Goal: Task Accomplishment & Management: Use online tool/utility

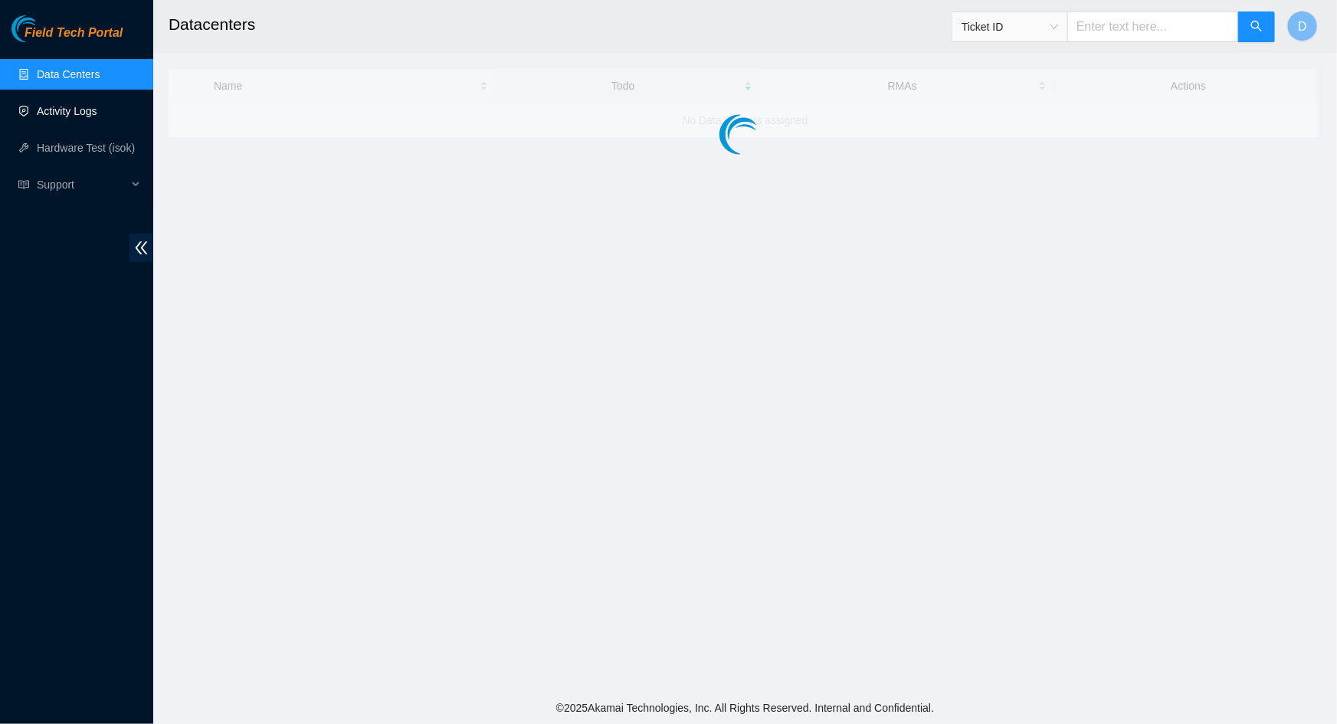
click at [51, 109] on link "Activity Logs" at bounding box center [67, 111] width 61 height 12
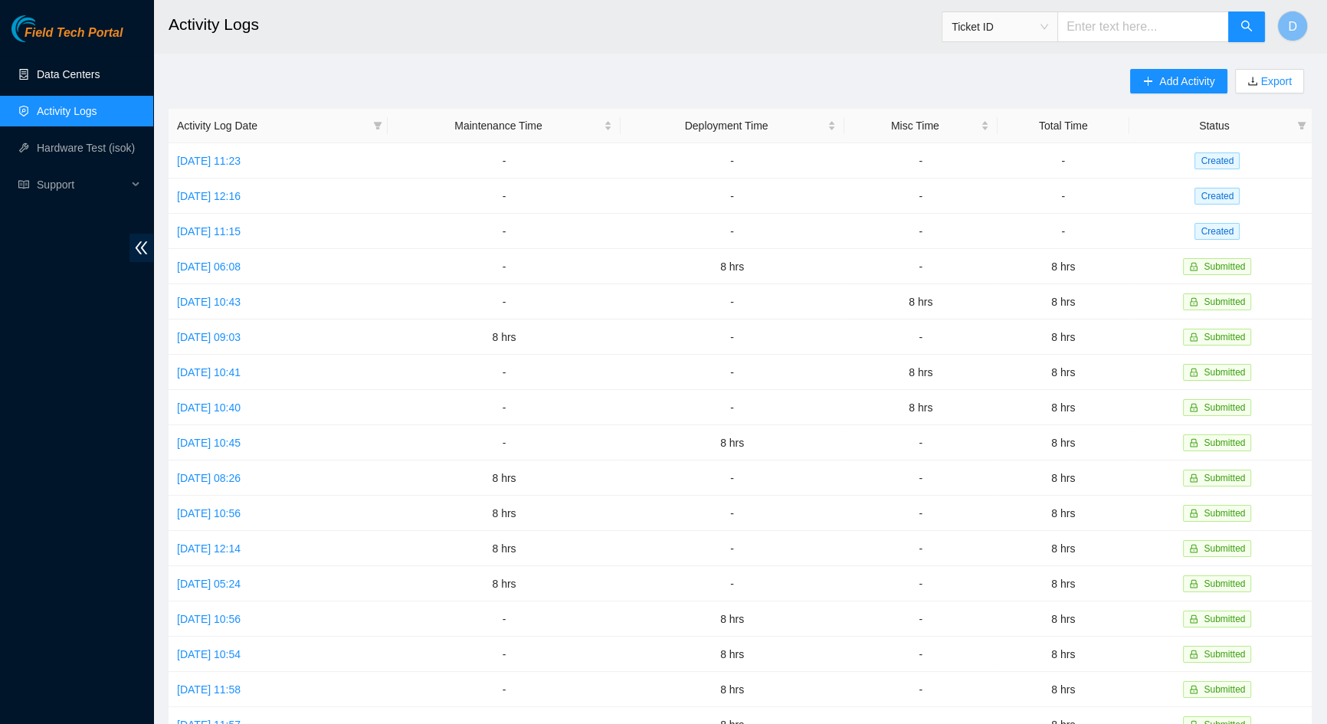
click at [88, 77] on link "Data Centers" at bounding box center [68, 74] width 63 height 12
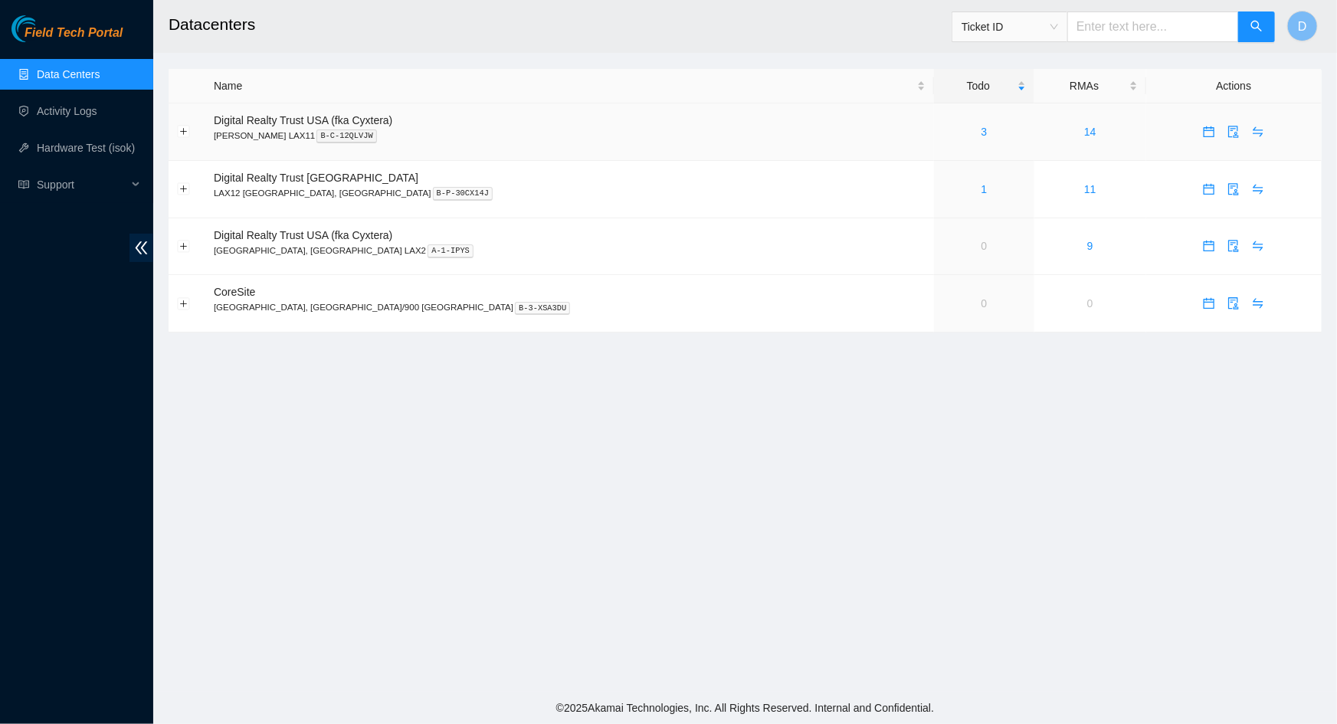
click at [943, 129] on div "3" at bounding box center [985, 131] width 84 height 17
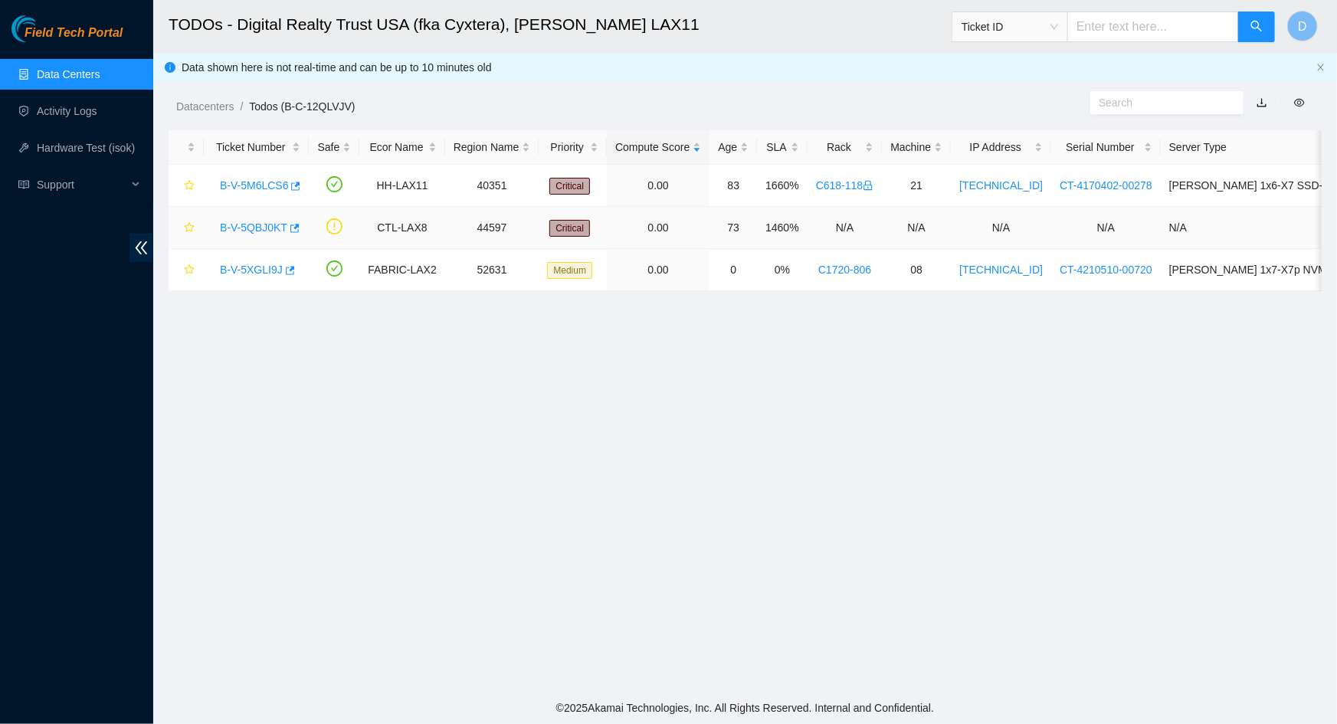
click at [251, 228] on link "B-V-5QBJ0KT" at bounding box center [253, 227] width 67 height 12
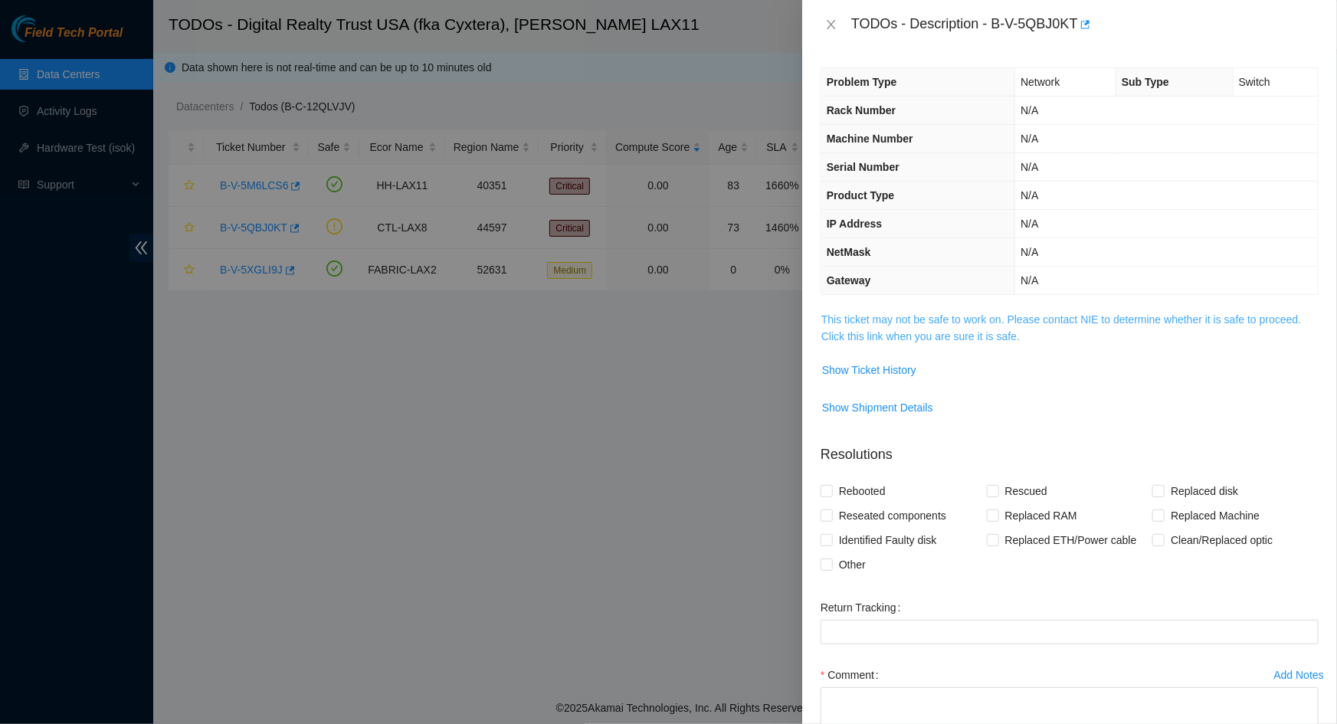
click at [1025, 313] on link "This ticket may not be safe to work on. Please contact NIE to determine whether…" at bounding box center [1062, 327] width 480 height 29
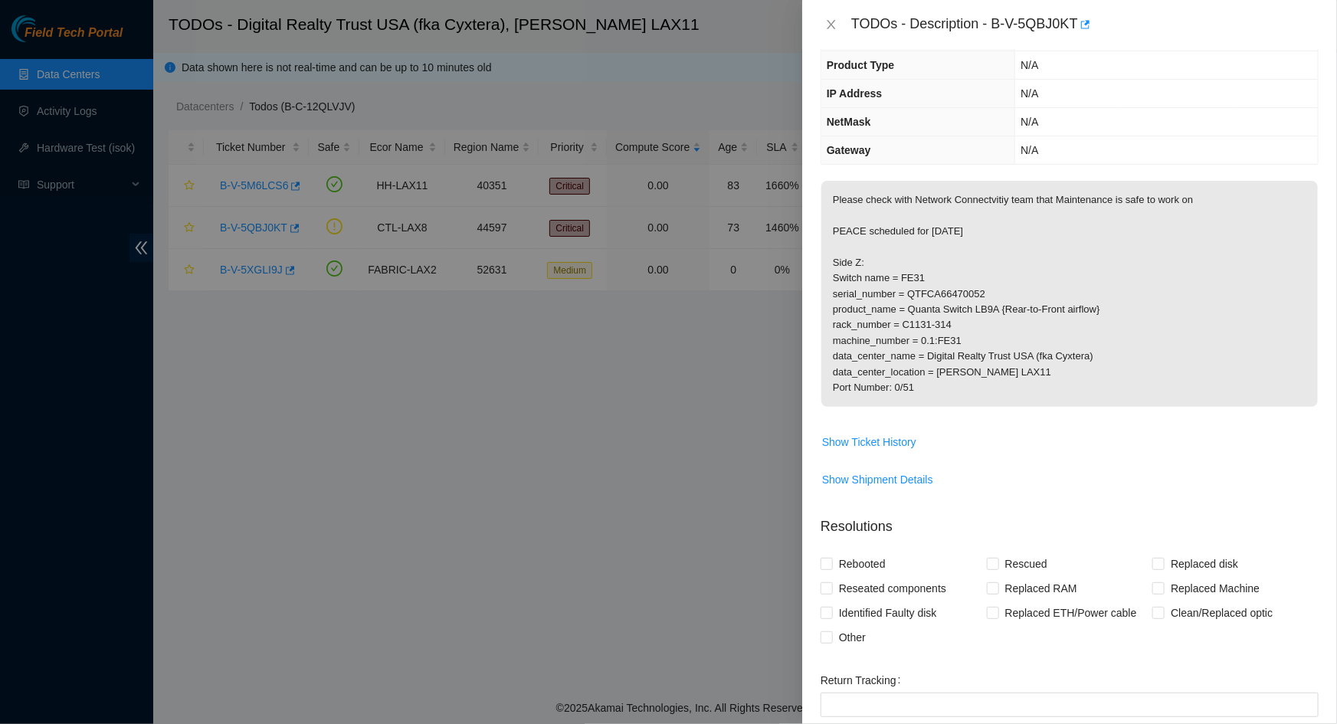
scroll to position [312, 0]
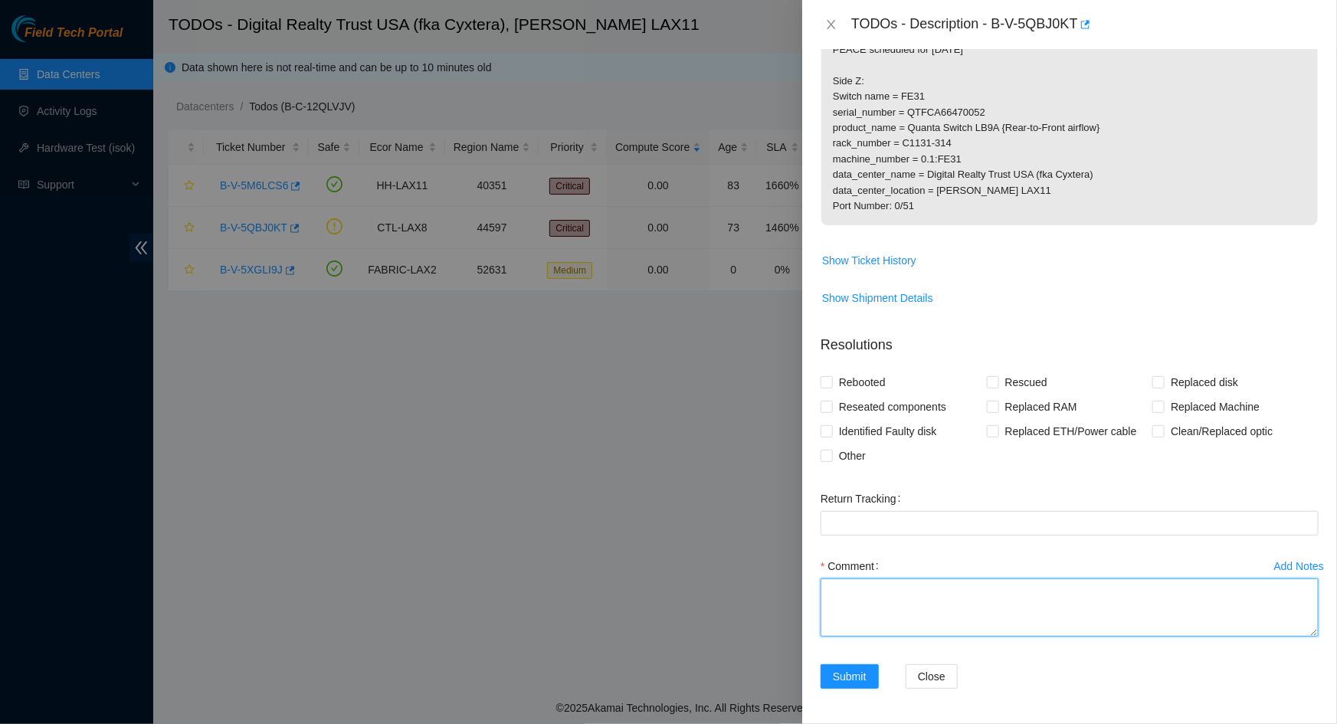
click at [1017, 619] on textarea "Comment" at bounding box center [1070, 608] width 498 height 58
click at [851, 606] on textarea "Contacted STS [PERSON_NAME] -Rebooted Quanta for 5 mins -Port is up now" at bounding box center [1070, 608] width 498 height 58
click at [884, 604] on textarea "Contacted STS [PERSON_NAME] -Powercycled Quanta for 5 mins -Port is up now" at bounding box center [1070, 608] width 498 height 58
type textarea "Contacted STS [PERSON_NAME] -Powercycled Quanta for 5 mins -Port is up now"
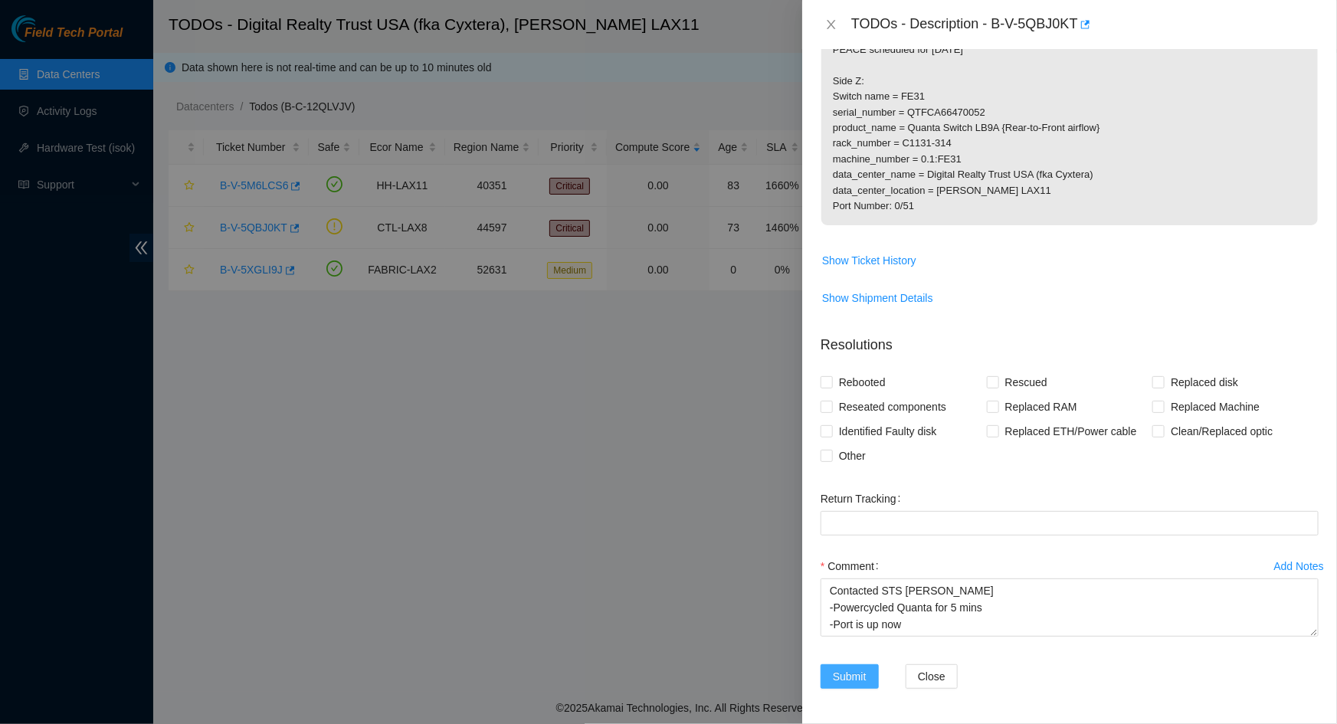
click at [871, 675] on button "Submit" at bounding box center [850, 676] width 58 height 25
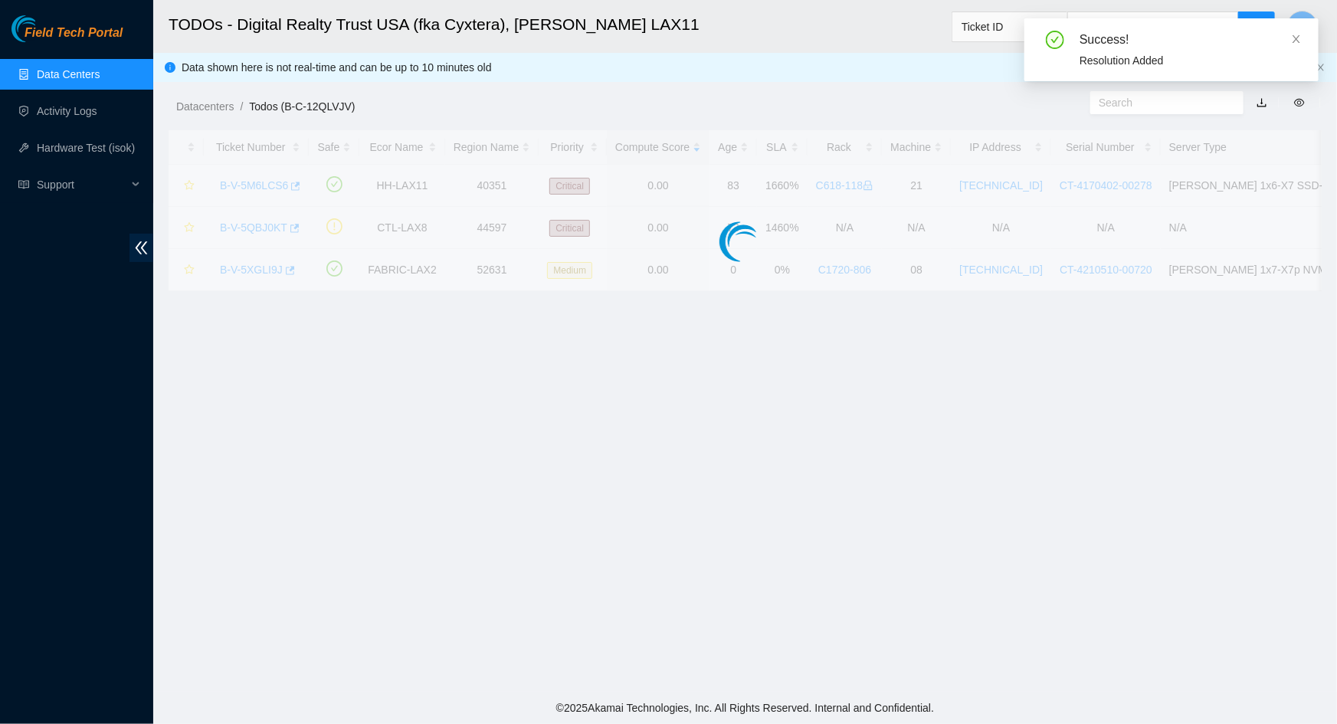
scroll to position [115, 0]
